Goal: Task Accomplishment & Management: Complete application form

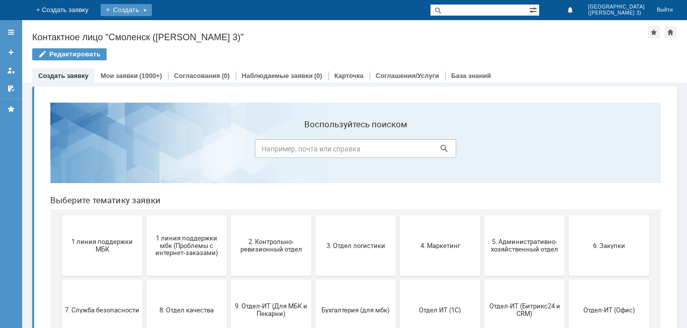
click at [152, 11] on div "Создать" at bounding box center [126, 10] width 51 height 12
click at [179, 32] on link "Заявка" at bounding box center [141, 30] width 76 height 12
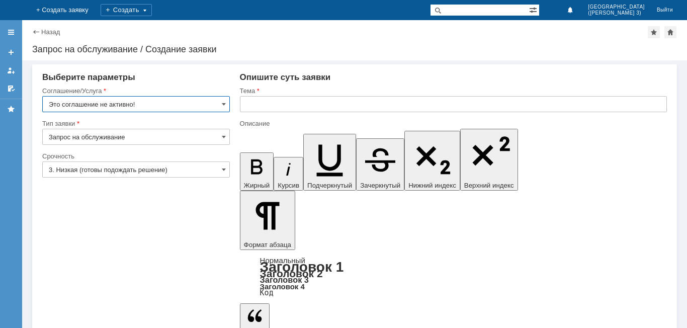
click at [139, 98] on input "Это соглашение не активно!" at bounding box center [136, 104] width 188 height 16
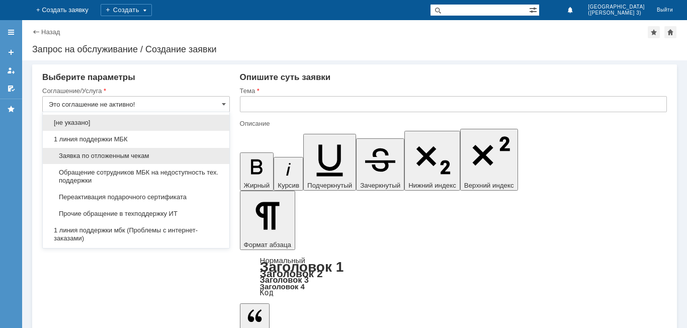
click at [137, 154] on span "Заявка по отложенным чекам" at bounding box center [136, 156] width 174 height 8
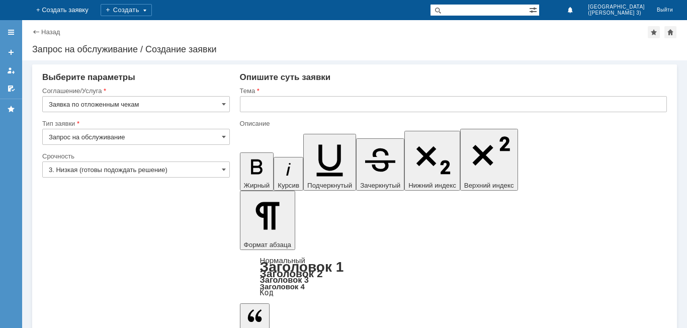
type input "Заявка по отложенным чекам"
click at [296, 105] on input "text" at bounding box center [453, 104] width 427 height 16
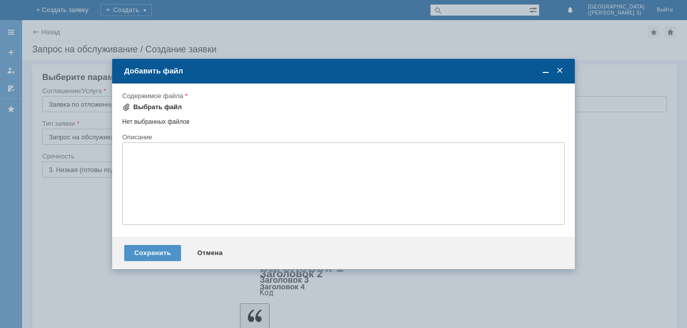
click at [148, 106] on div "Выбрать файл" at bounding box center [157, 107] width 49 height 8
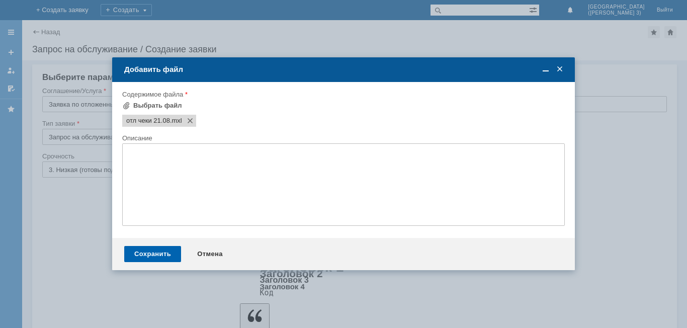
click at [157, 249] on div "Сохранить" at bounding box center [152, 254] width 57 height 16
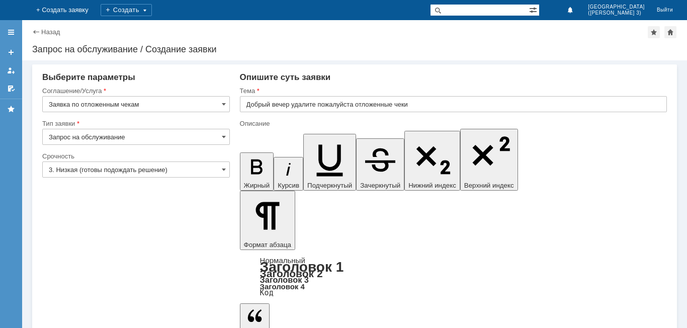
click at [292, 106] on input "Добрый вечер удалите пожалуйста отложенные чеки" at bounding box center [453, 104] width 427 height 16
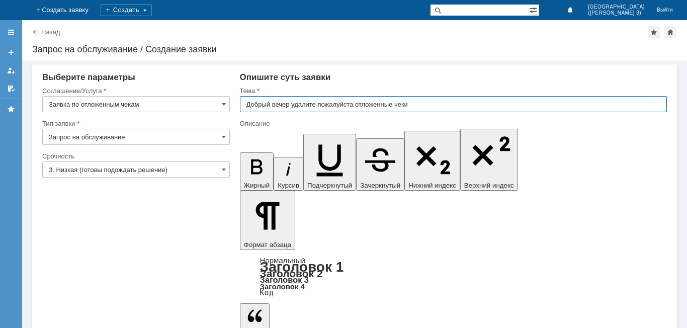
click at [292, 106] on input "Добрый вечер удалите пожалуйста отложенные чеки" at bounding box center [453, 104] width 427 height 16
drag, startPoint x: 439, startPoint y: 98, endPoint x: 397, endPoint y: 129, distance: 52.9
click at [436, 101] on input "Добрый вечер , удалите пожалуйста отложенные чеки" at bounding box center [453, 104] width 427 height 16
type input "Добрый вечер , удалите пожалуйста отложенные чеки"
